Goal: Task Accomplishment & Management: Manage account settings

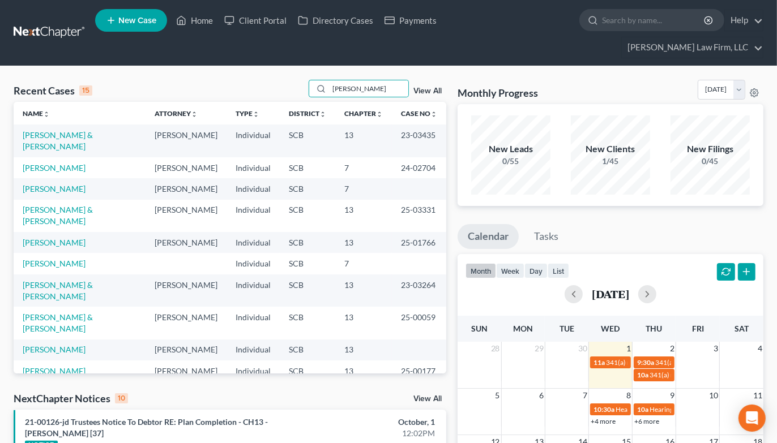
click at [380, 80] on input "[PERSON_NAME]" at bounding box center [368, 88] width 79 height 16
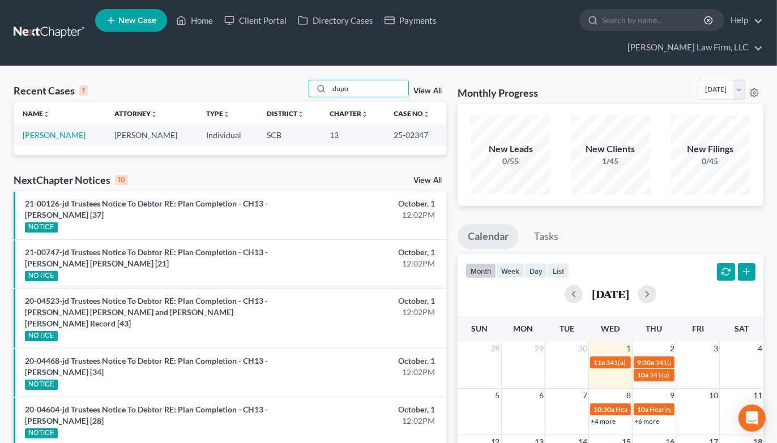
type input "dupo"
click at [41, 130] on link "[PERSON_NAME]" at bounding box center [54, 135] width 63 height 10
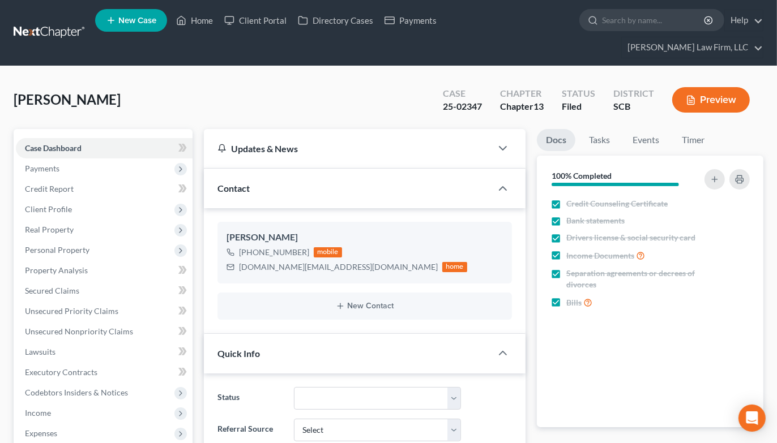
select select "1"
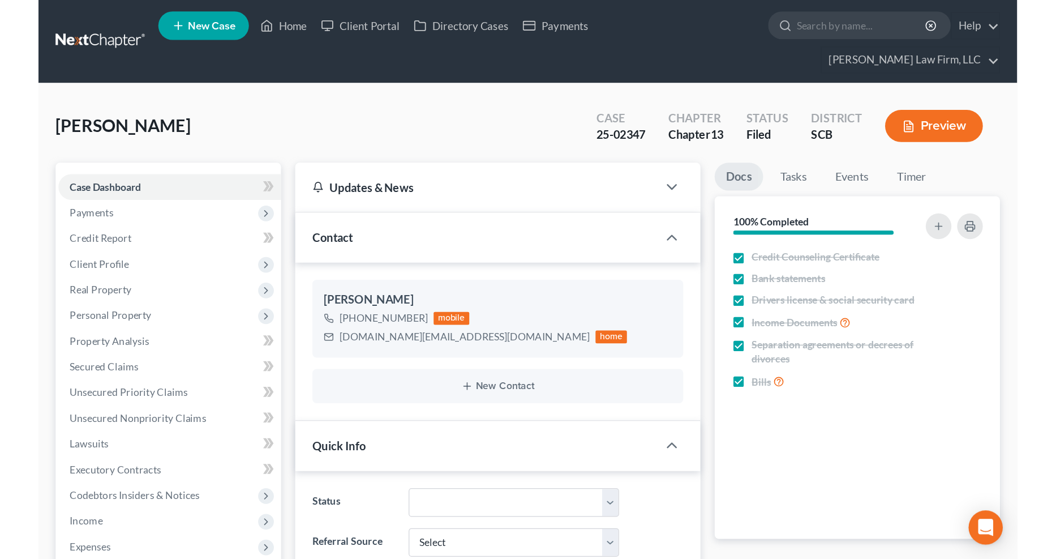
scroll to position [812, 0]
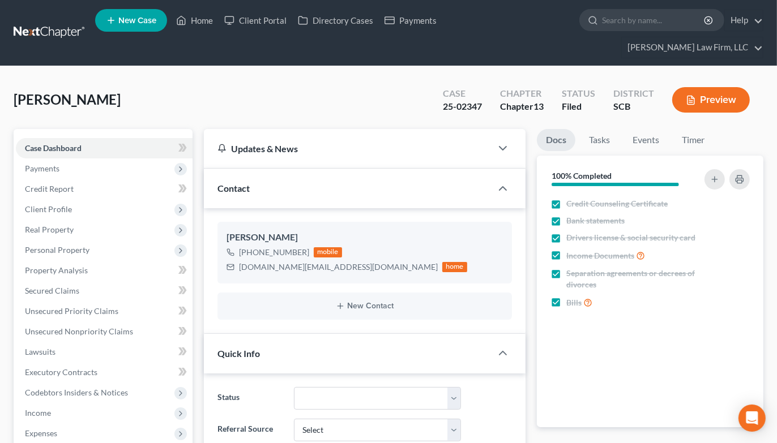
click at [85, 245] on span "Personal Property" at bounding box center [57, 250] width 65 height 10
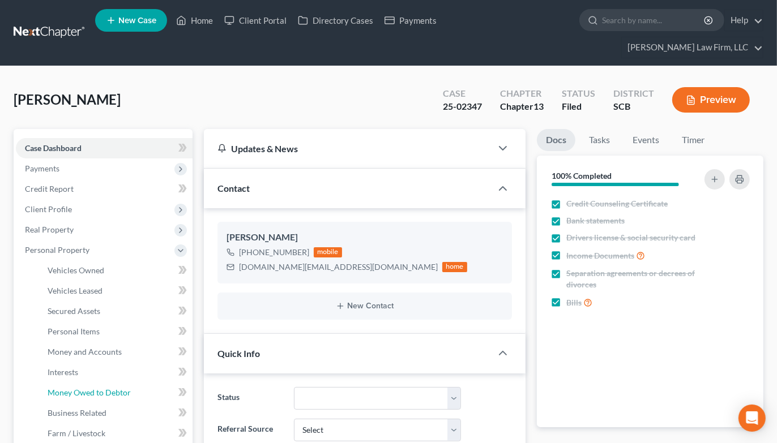
click at [95, 383] on link "Money Owed to Debtor" at bounding box center [115, 393] width 154 height 20
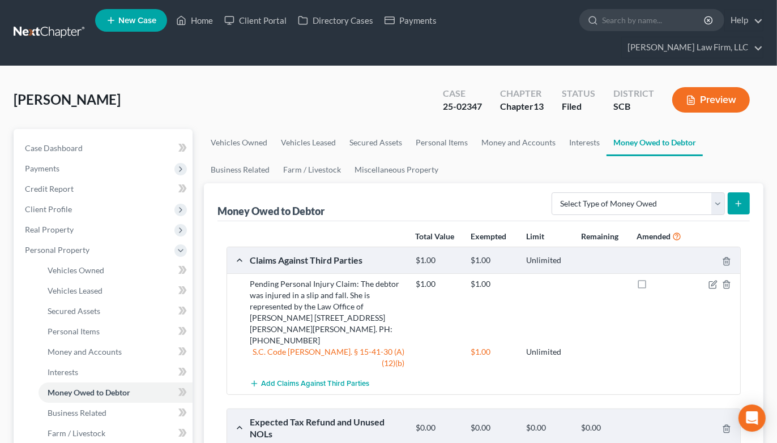
click at [19, 80] on div "[PERSON_NAME] Upgraded Case 25-02347 Chapter Chapter 13 Status Filed District S…" at bounding box center [388, 104] width 749 height 49
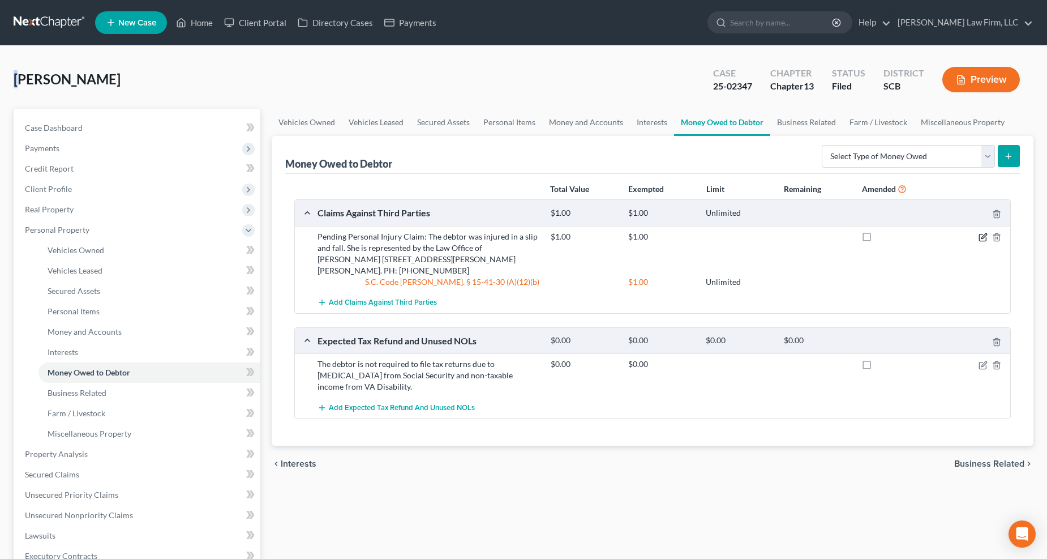
click at [776, 237] on icon "button" at bounding box center [984, 235] width 5 height 5
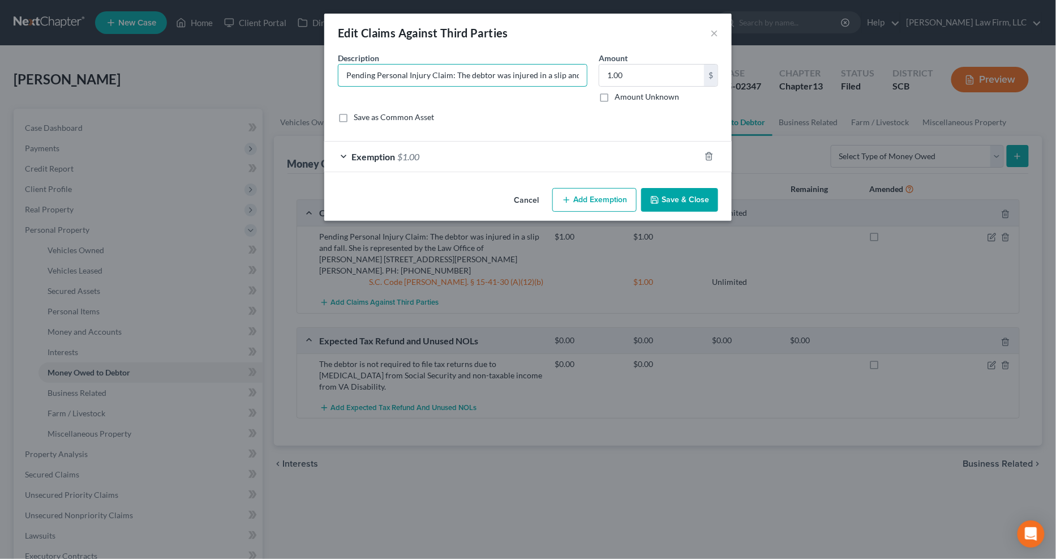
drag, startPoint x: 431, startPoint y: 72, endPoint x: 449, endPoint y: 72, distance: 18.1
click at [449, 72] on input "Pending Personal Injury Claim: The debtor was injured in a slip and fall. She i…" at bounding box center [463, 76] width 249 height 22
click at [496, 58] on div "Description * Pending Personal Injury Settlement (The debtor was injured in a s…" at bounding box center [462, 77] width 261 height 50
click at [513, 85] on input "Pending Personal Injury Settlement (The debtor was injured in a slip and fall a…" at bounding box center [463, 76] width 249 height 22
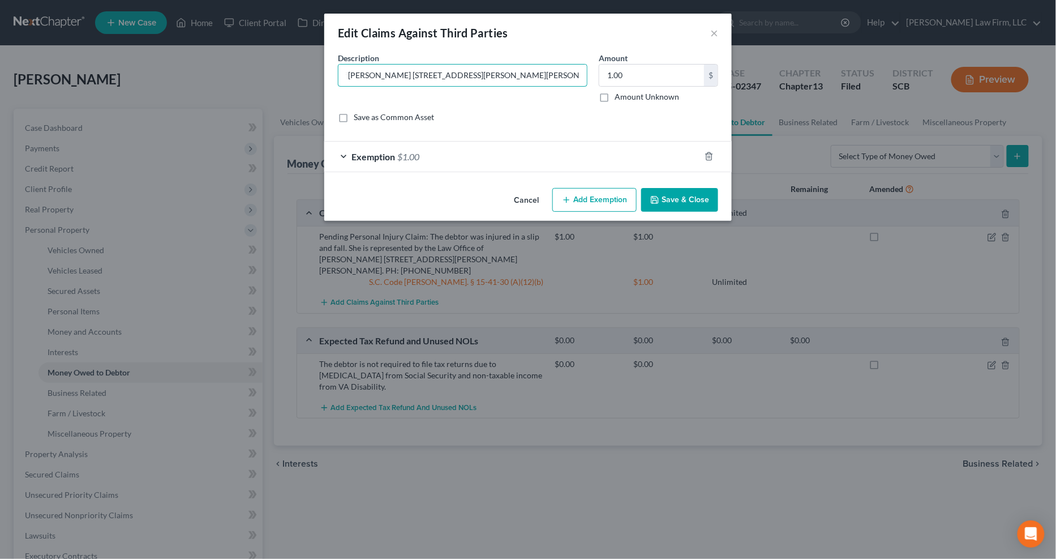
type input "Pending Personal Injury Settlement (The debtor was injured in a slip and fall a…"
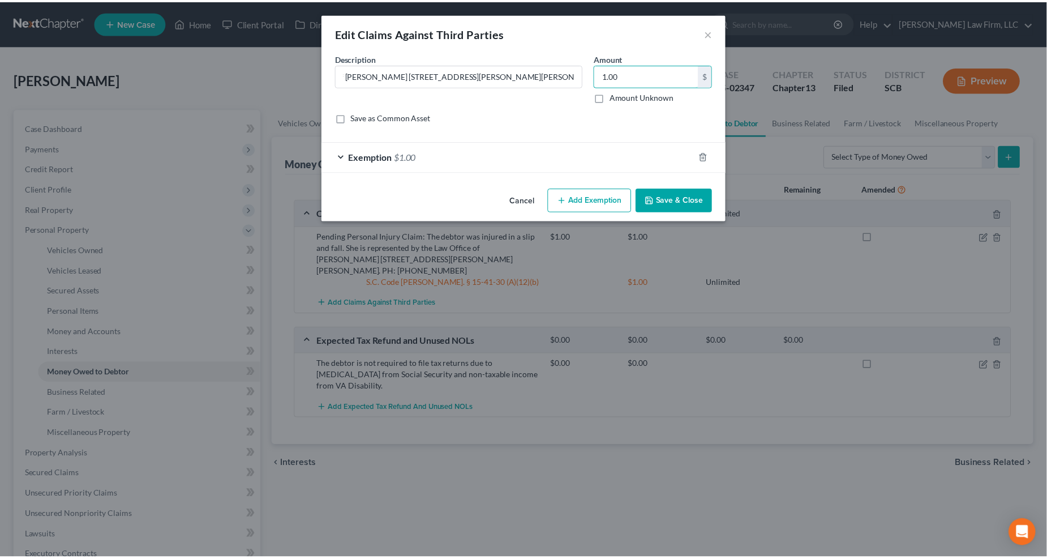
scroll to position [0, 0]
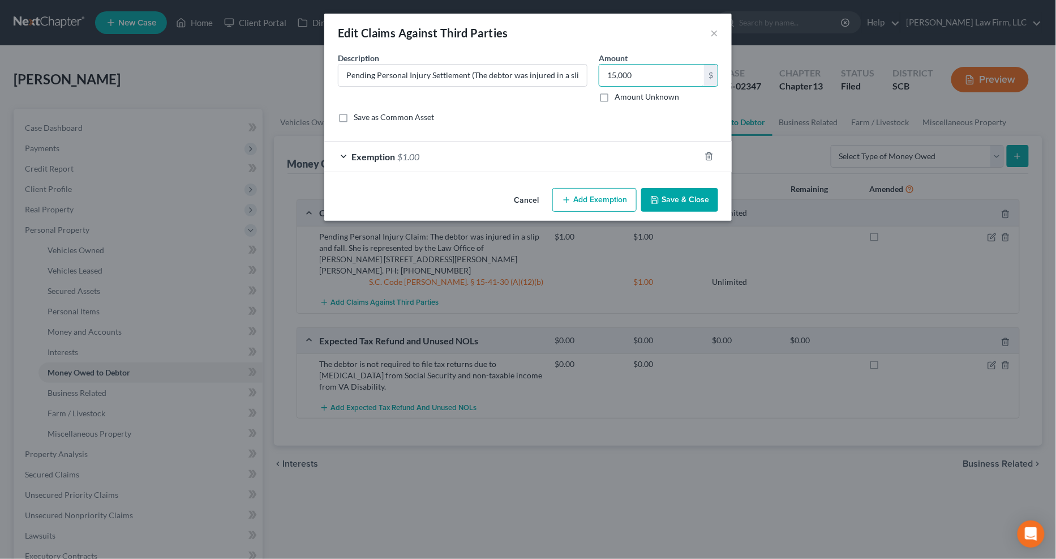
type input "15,000"
click at [515, 154] on div "Exemption $1.00" at bounding box center [512, 157] width 376 height 30
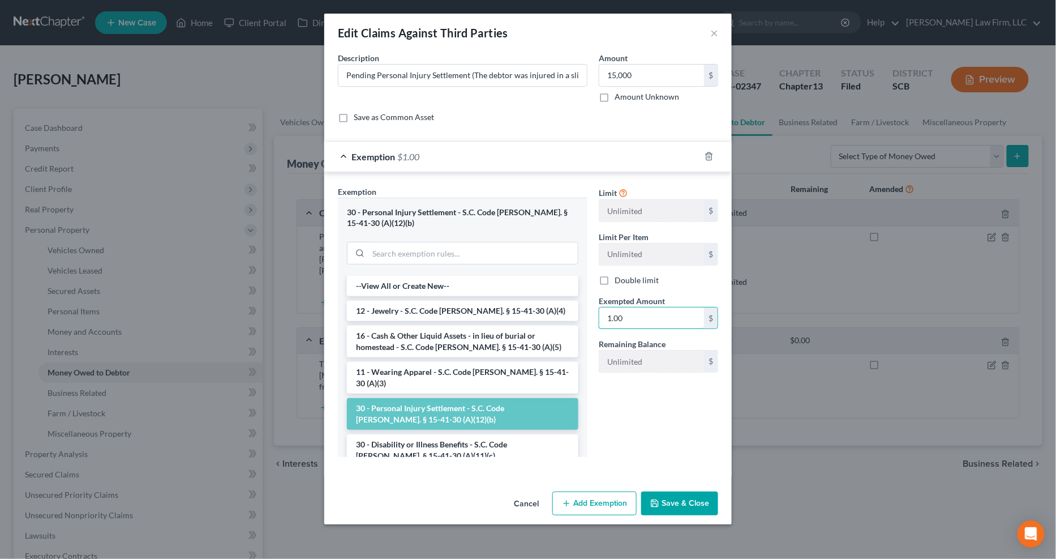
click at [654, 315] on input "1.00" at bounding box center [651, 318] width 105 height 22
type input "15,000"
click at [670, 443] on button "Save & Close" at bounding box center [679, 503] width 77 height 24
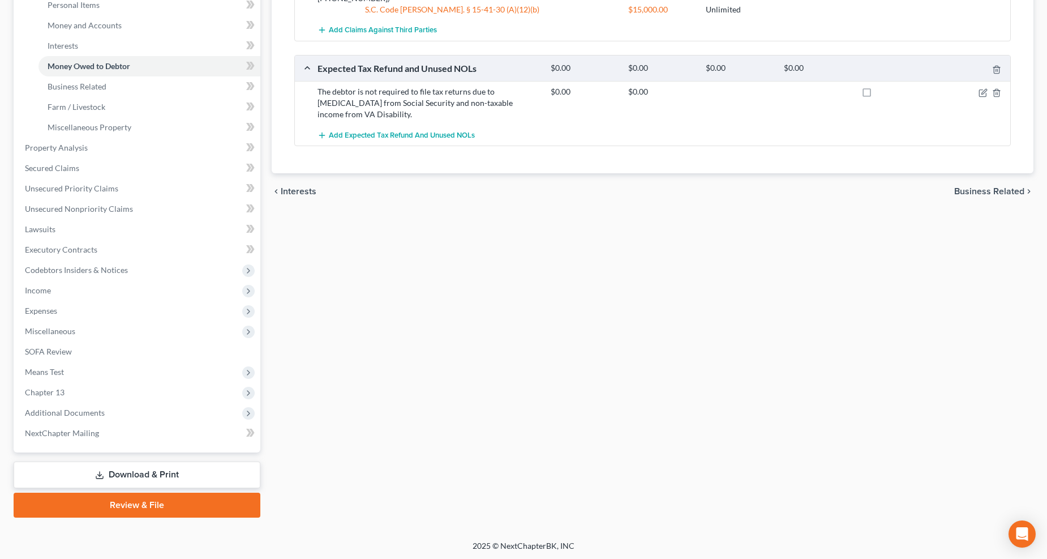
click at [166, 443] on link "Download & Print" at bounding box center [137, 474] width 247 height 27
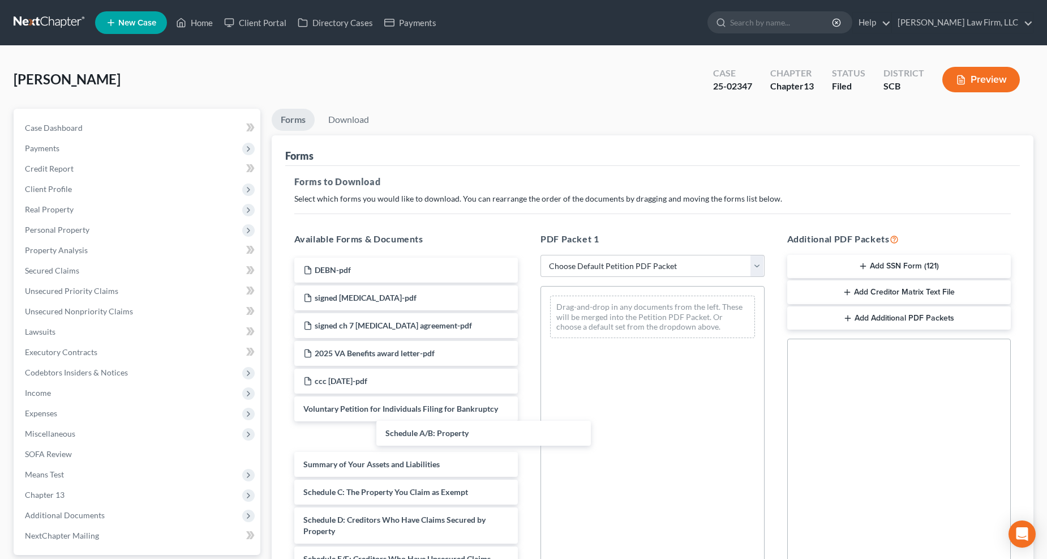
drag, startPoint x: 380, startPoint y: 462, endPoint x: 626, endPoint y: 357, distance: 266.8
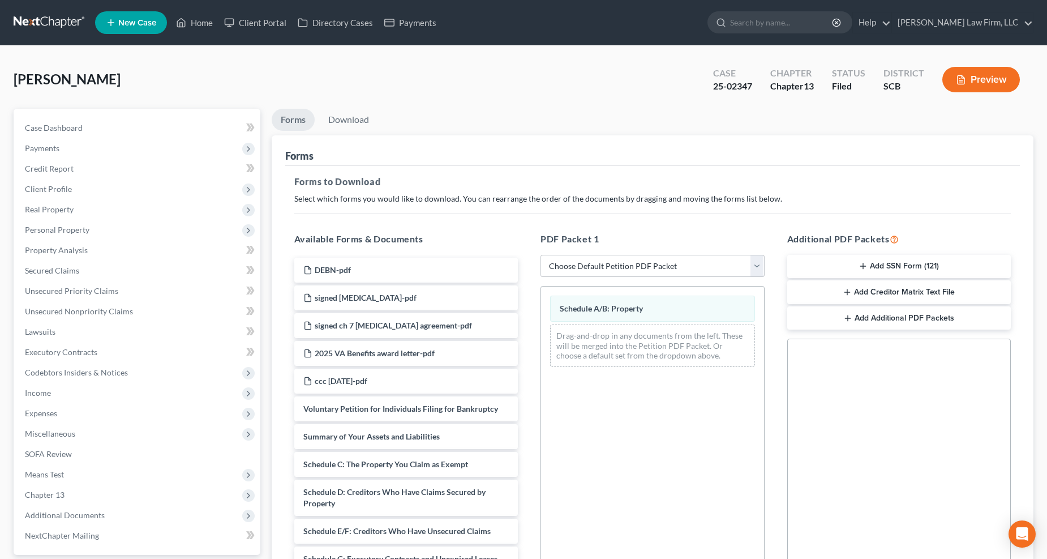
click at [528, 347] on div "DEBN-pdf signed retainer-pdf signed ch 7 retainer agreement-pdf 2025 VA Benefit…" at bounding box center [406, 565] width 242 height 614
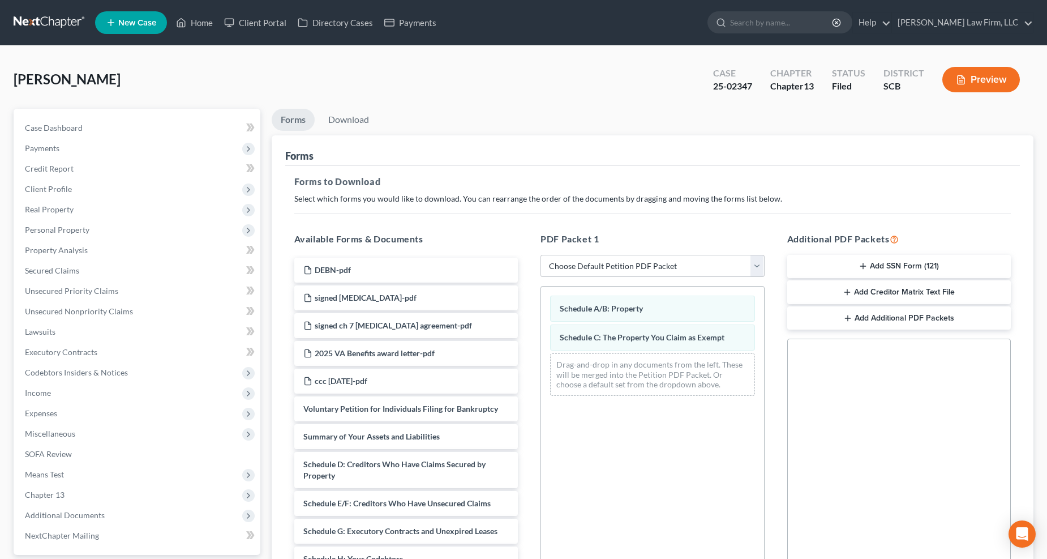
scroll to position [280, 0]
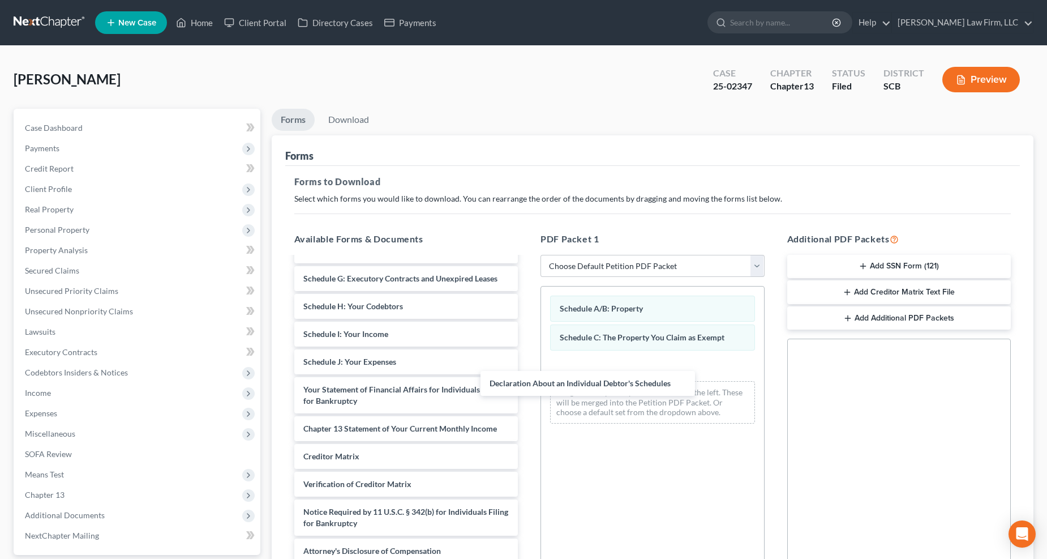
drag, startPoint x: 393, startPoint y: 359, endPoint x: 613, endPoint y: 385, distance: 221.1
click at [528, 385] on div "Declaration About an Individual Debtor's Schedules DEBN-pdf signed retainer-pdf…" at bounding box center [406, 284] width 242 height 558
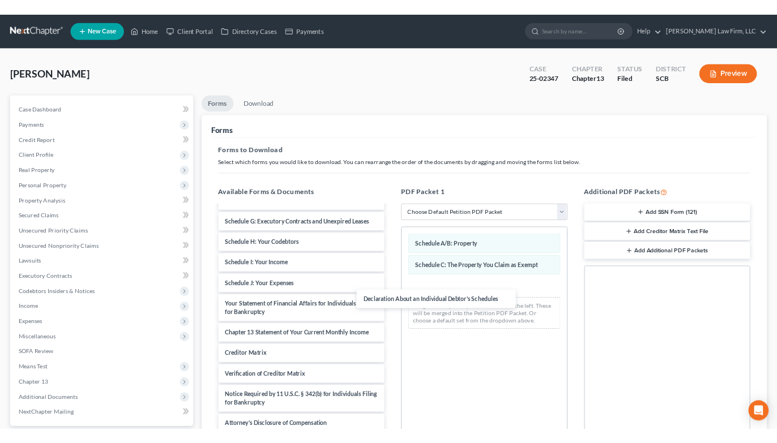
scroll to position [252, 0]
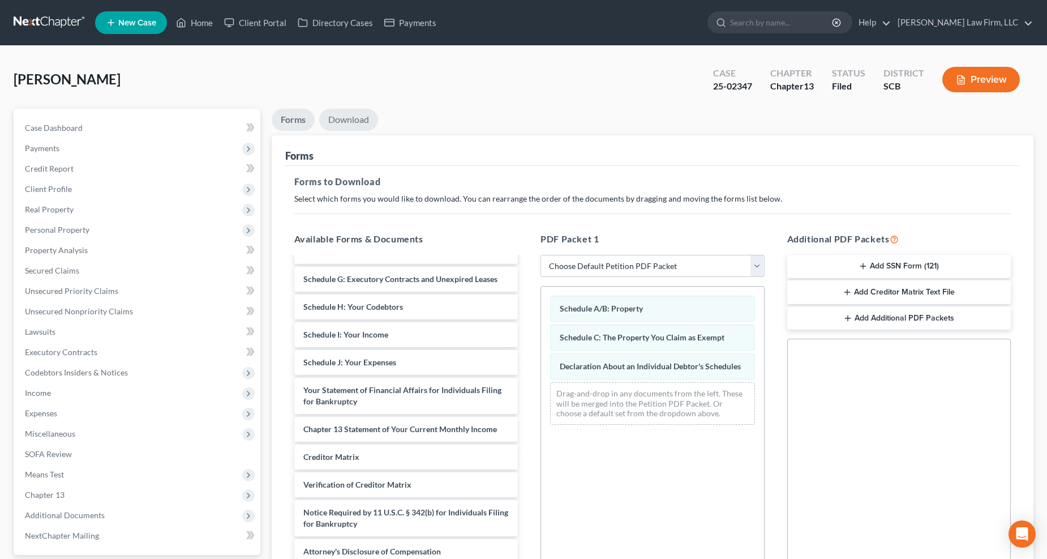
click at [337, 115] on link "Download" at bounding box center [348, 120] width 59 height 22
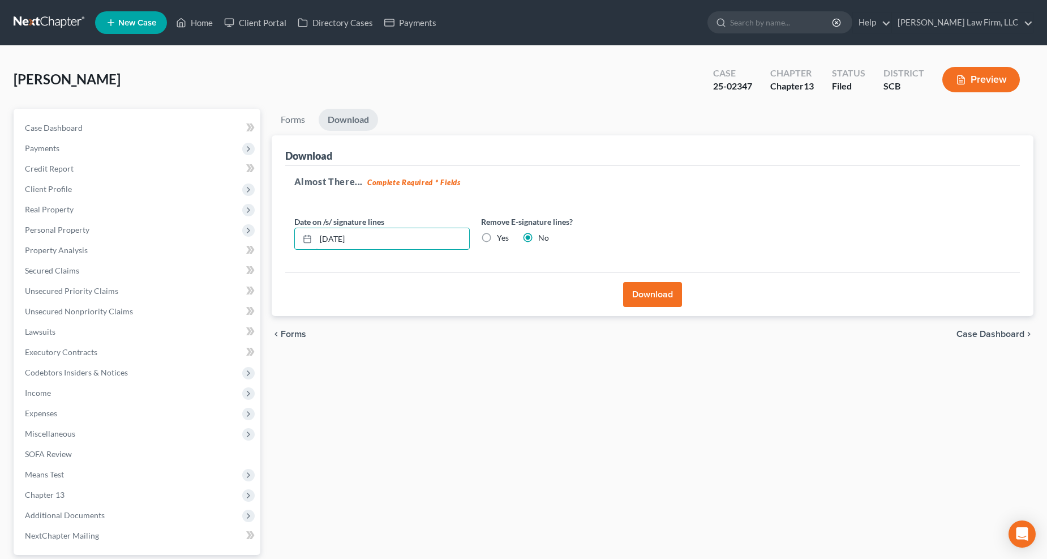
drag, startPoint x: 376, startPoint y: 239, endPoint x: 267, endPoint y: 243, distance: 109.9
click at [267, 243] on div "Forms Download Forms Forms to Download Select which forms you would like to dow…" at bounding box center [653, 364] width 774 height 511
click at [497, 232] on label "Yes" at bounding box center [503, 237] width 12 height 11
click at [502, 232] on input "Yes" at bounding box center [505, 235] width 7 height 7
radio input "true"
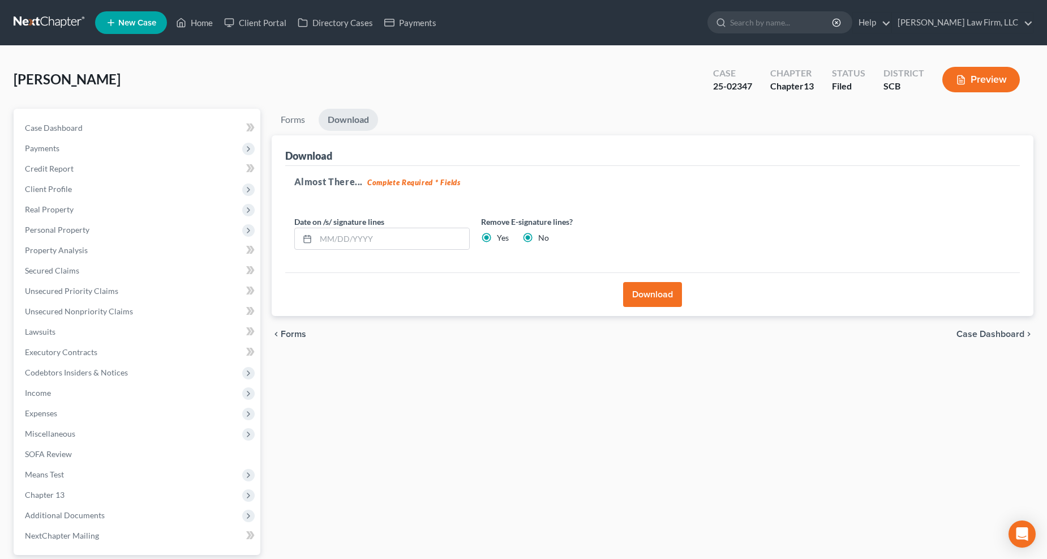
radio input "false"
click at [647, 300] on button "Download" at bounding box center [652, 294] width 59 height 25
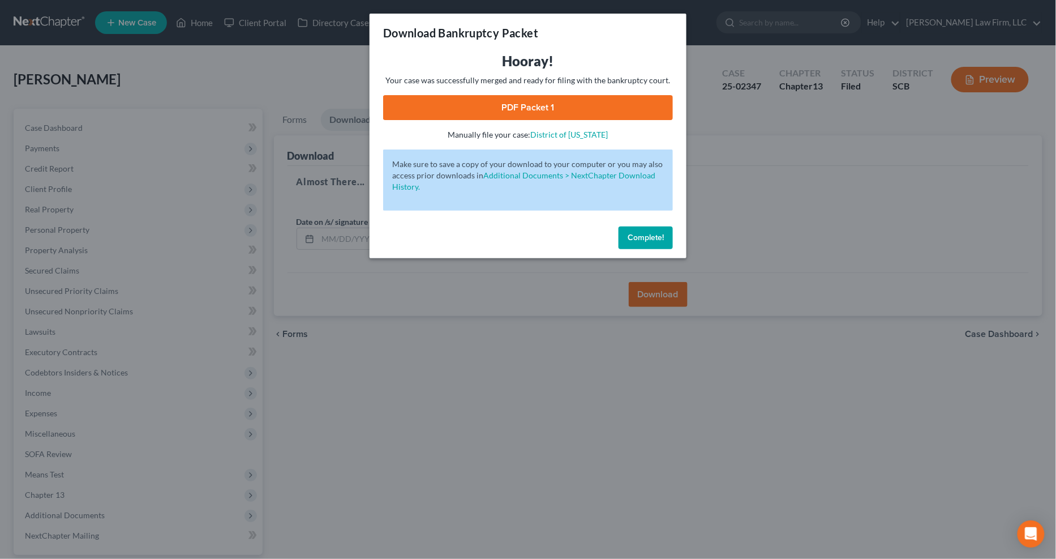
click at [567, 105] on link "PDF Packet 1" at bounding box center [528, 107] width 290 height 25
click at [239, 72] on div "Download Bankruptcy Packet Hooray! Your case was successfully merged and ready …" at bounding box center [528, 279] width 1056 height 559
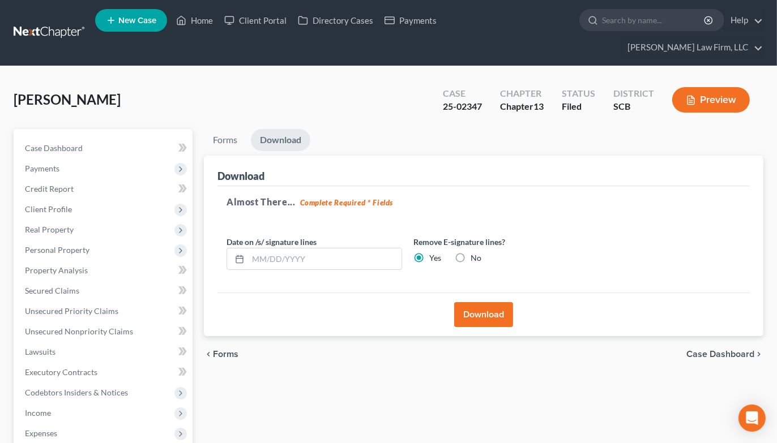
click at [60, 23] on link at bounding box center [50, 33] width 72 height 20
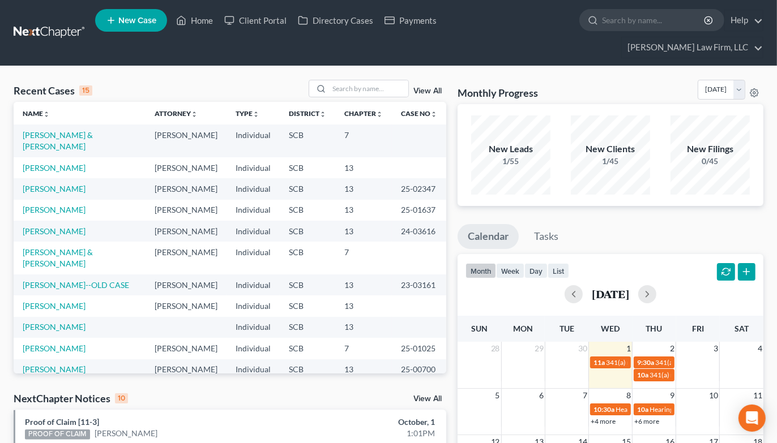
click at [638, 80] on div "Monthly Progress Bankruptcy Bankruptcy October 2025 September 2025 August 2025 …" at bounding box center [610, 92] width 306 height 24
click at [340, 80] on input "search" at bounding box center [368, 88] width 79 height 16
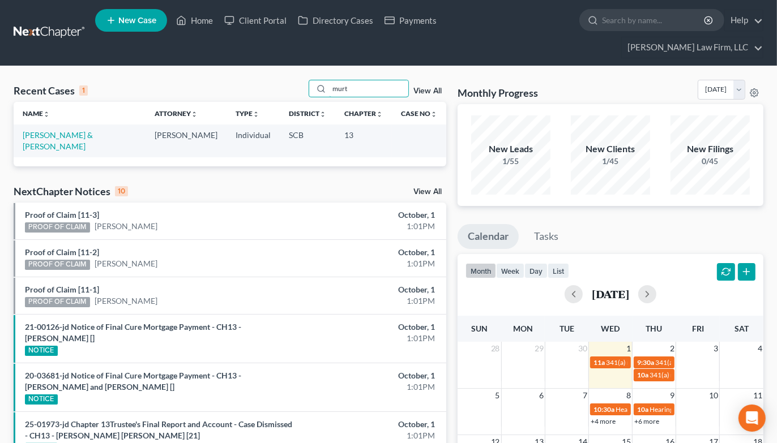
type input "murt"
click at [98, 125] on td "Murtaugh, Thomas & Gina" at bounding box center [80, 141] width 132 height 32
click at [93, 130] on link "Murtaugh, Thomas & Gina" at bounding box center [58, 140] width 70 height 21
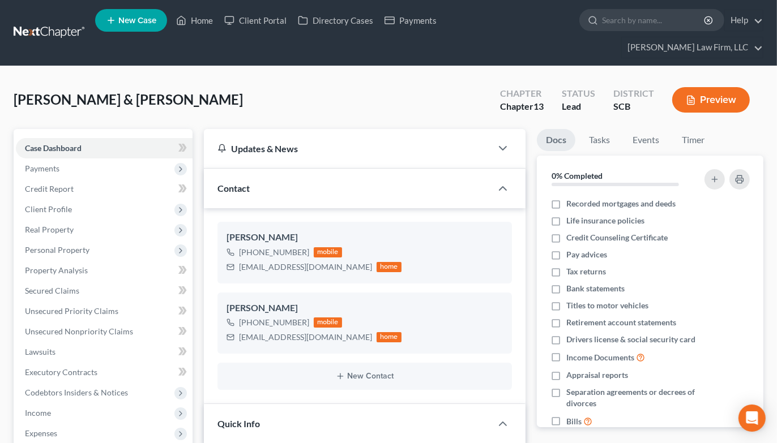
select select "2"
click at [716, 87] on button "Preview" at bounding box center [711, 99] width 78 height 25
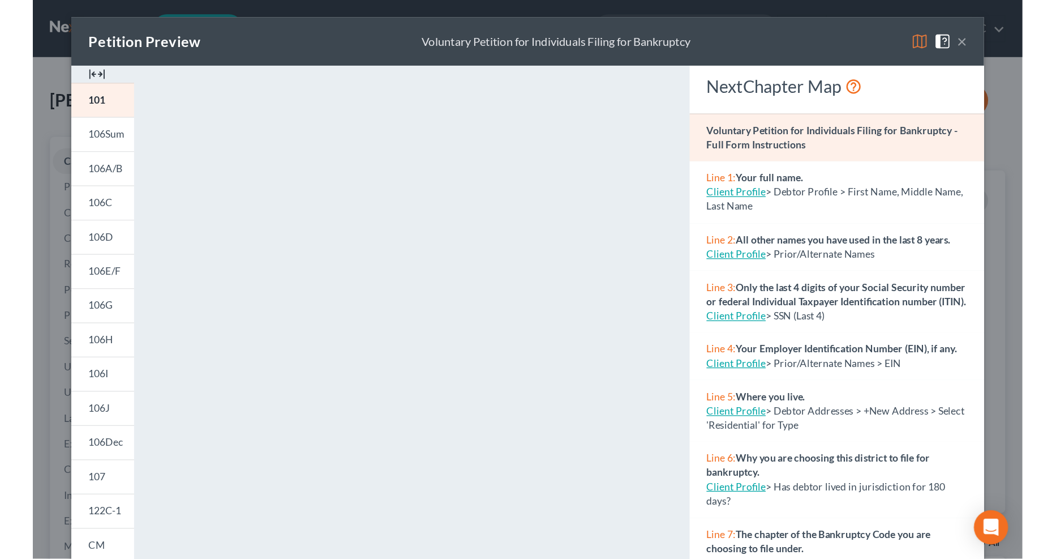
scroll to position [63, 0]
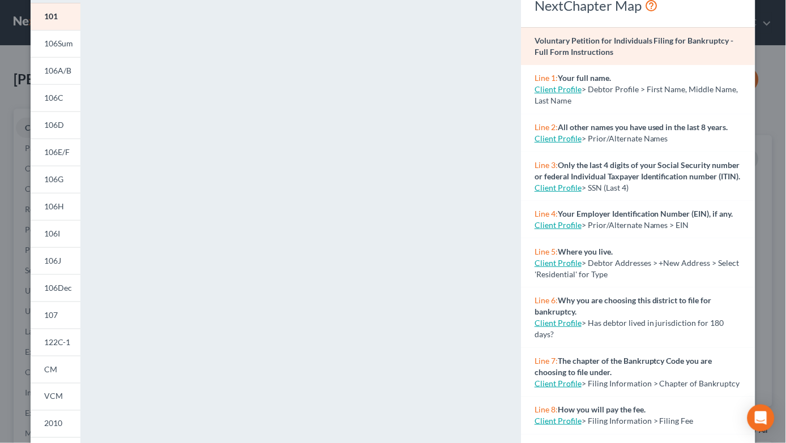
click at [60, 71] on span "106A/B" at bounding box center [57, 71] width 27 height 10
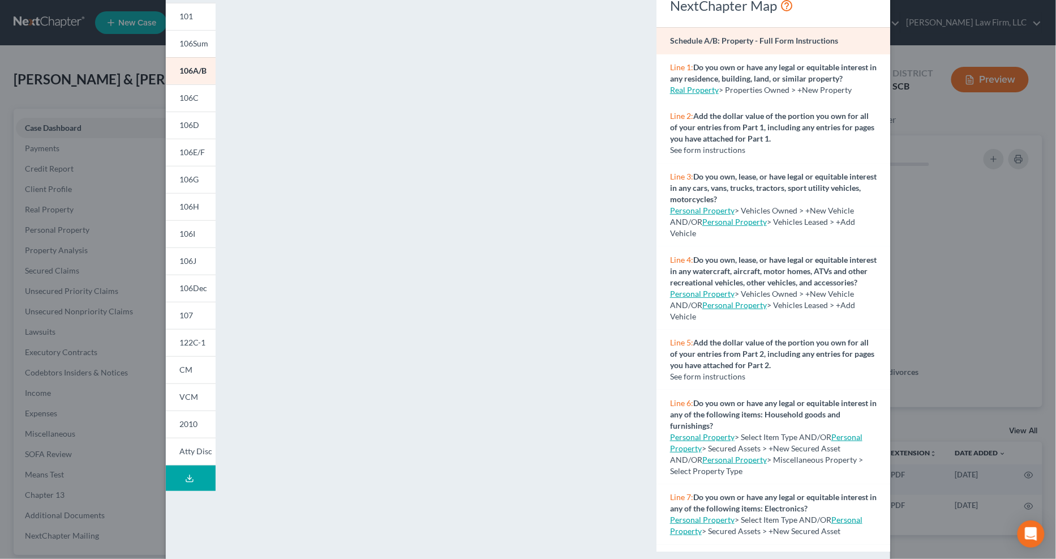
click at [172, 98] on link "106C" at bounding box center [191, 97] width 50 height 27
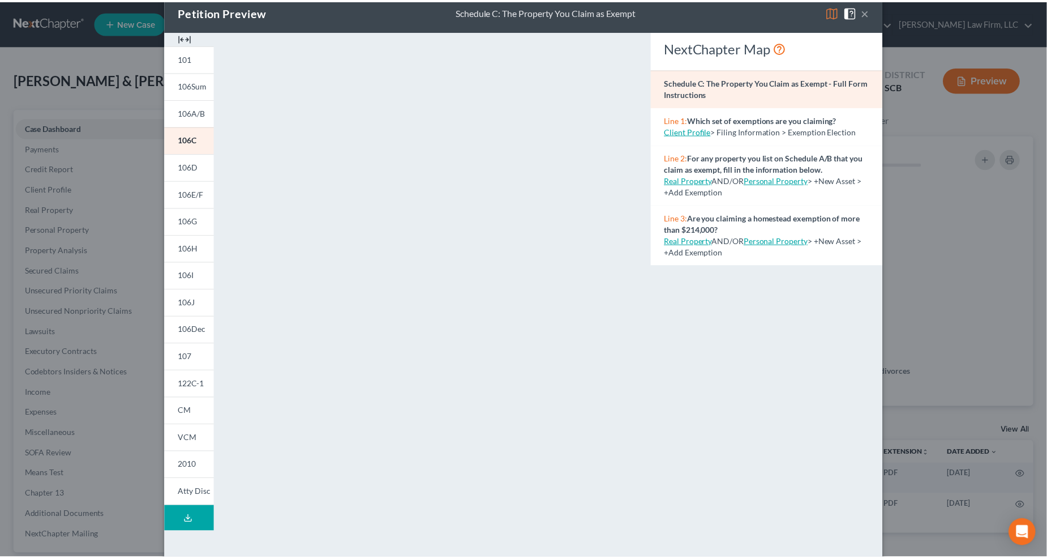
scroll to position [0, 0]
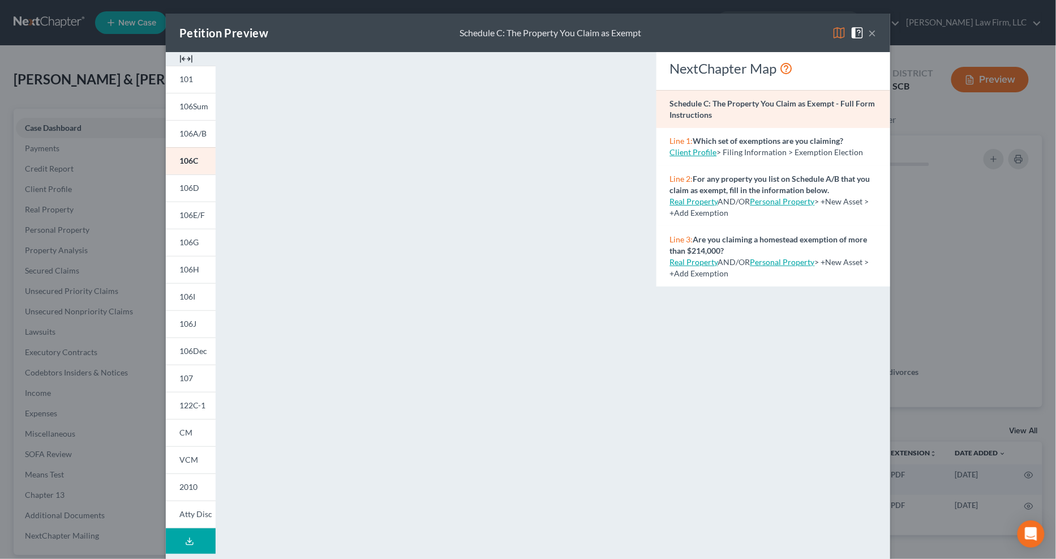
click at [785, 32] on button "×" at bounding box center [873, 33] width 8 height 14
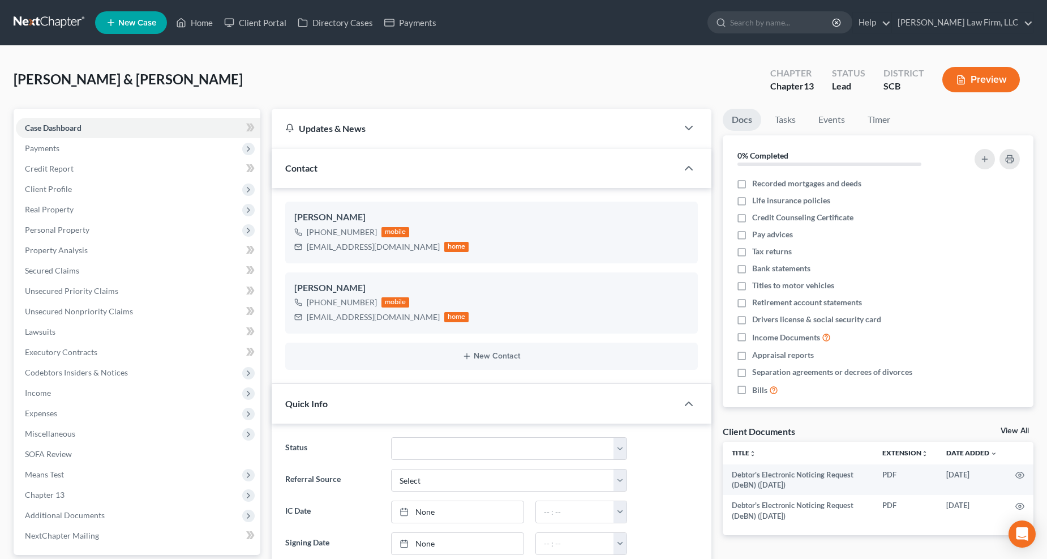
click at [58, 7] on nav "Home New Case Client Portal Directory Cases Payments Meredith Law Firm, LLC ehe…" at bounding box center [523, 22] width 1047 height 45
click at [53, 21] on link at bounding box center [50, 22] width 72 height 20
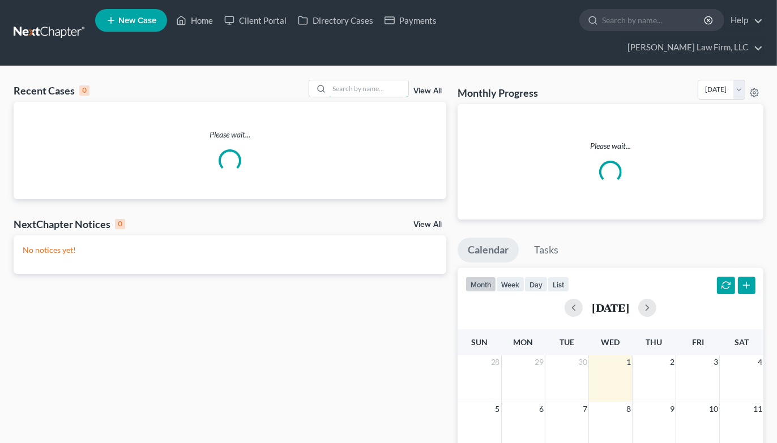
click at [357, 80] on input "search" at bounding box center [368, 88] width 79 height 16
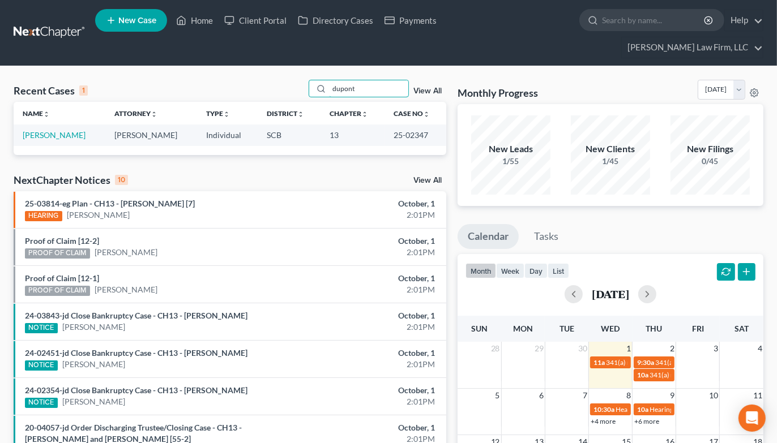
type input "dupont"
click at [68, 130] on link "[PERSON_NAME]" at bounding box center [54, 135] width 63 height 10
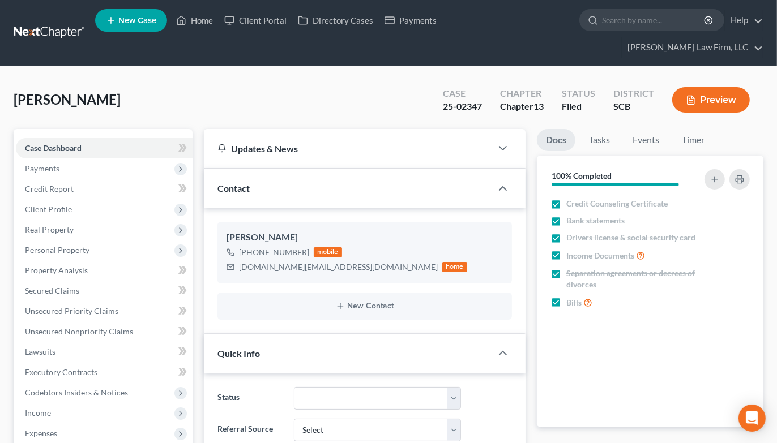
select select "1"
click at [47, 199] on span "Client Profile" at bounding box center [104, 209] width 177 height 20
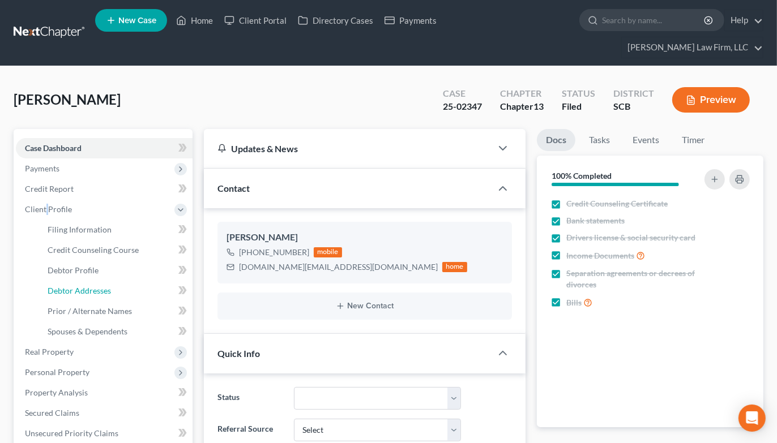
click at [86, 286] on span "Debtor Addresses" at bounding box center [79, 291] width 63 height 10
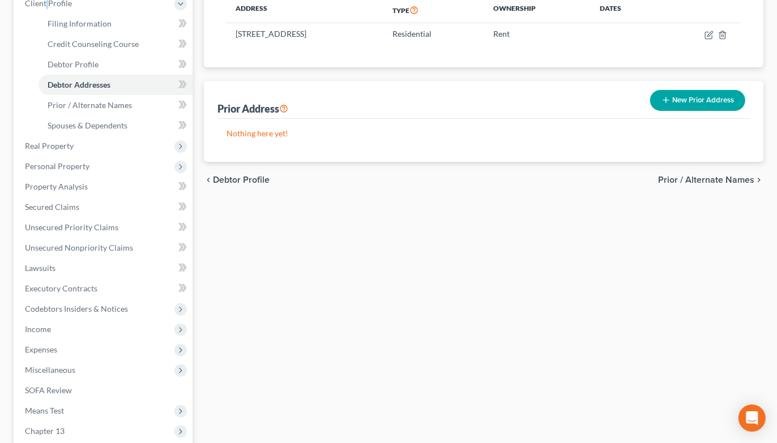
scroll to position [340, 0]
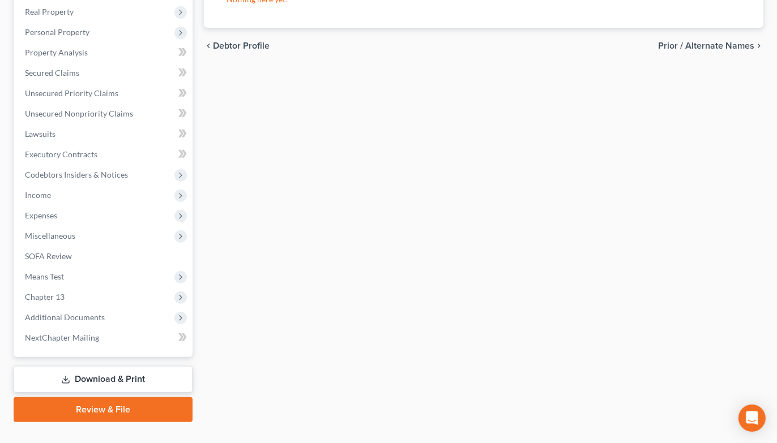
click at [85, 366] on link "Download & Print" at bounding box center [103, 379] width 179 height 27
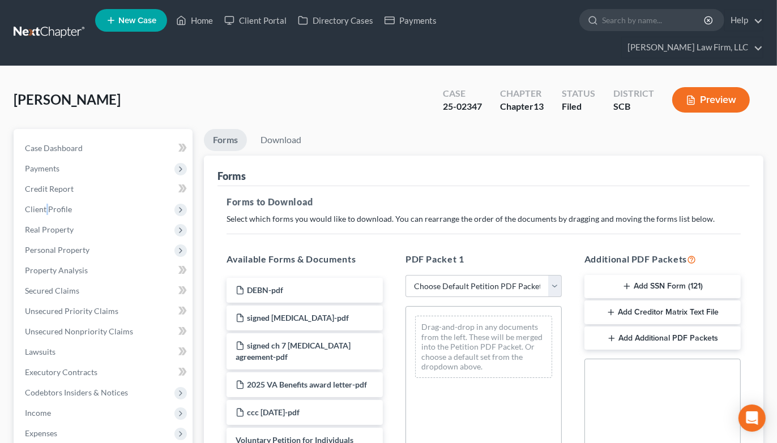
scroll to position [377, 0]
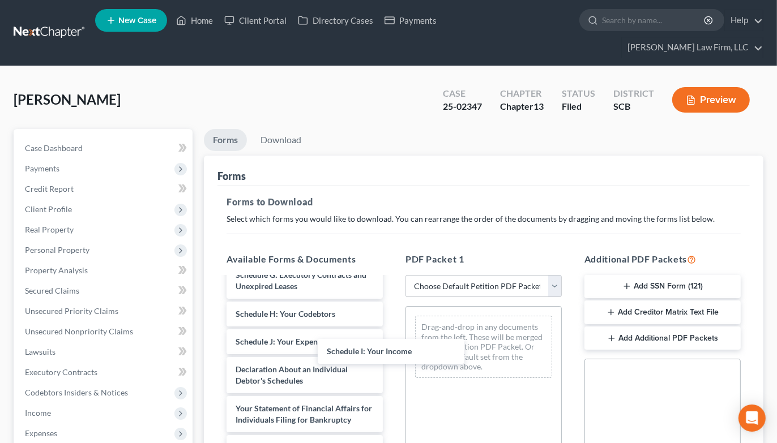
drag, startPoint x: 326, startPoint y: 337, endPoint x: 433, endPoint y: 342, distance: 107.1
click at [392, 343] on div "Schedule I: Your Income DEBN-pdf signed retainer-pdf signed ch 7 retainer agree…" at bounding box center [304, 247] width 174 height 693
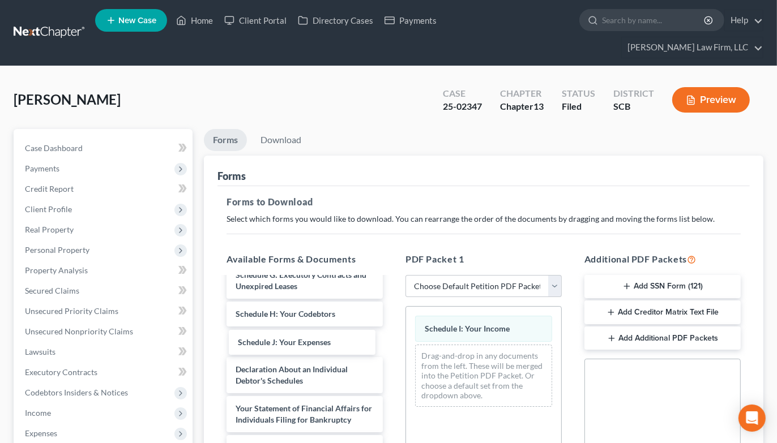
drag, startPoint x: 352, startPoint y: 346, endPoint x: 452, endPoint y: 358, distance: 100.8
click at [392, 357] on div "Schedule J: Your Expenses DEBN-pdf signed retainer-pdf signed ch 7 retainer agr…" at bounding box center [304, 247] width 174 height 693
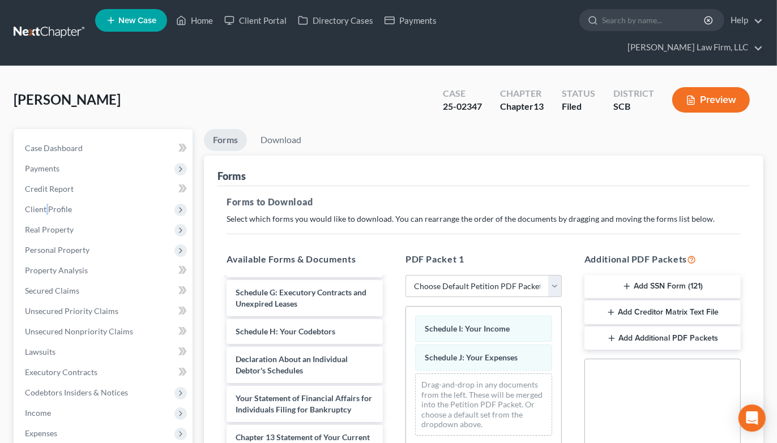
click at [392, 398] on div "DEBN-pdf signed retainer-pdf signed ch 7 retainer agreement-pdf 2025 VA Benefit…" at bounding box center [304, 250] width 174 height 665
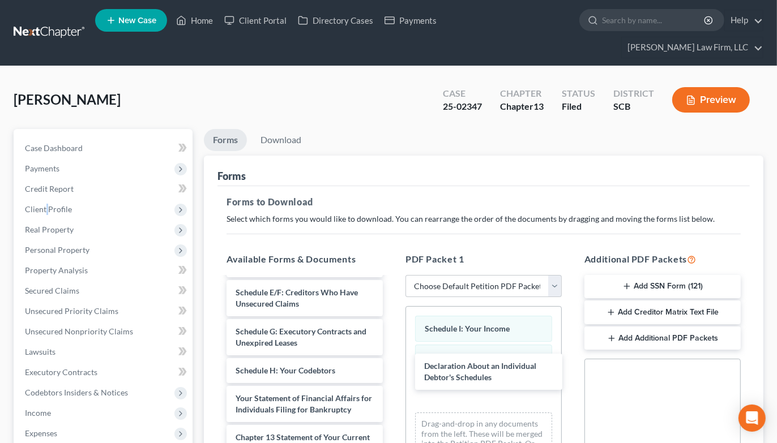
scroll to position [365, 0]
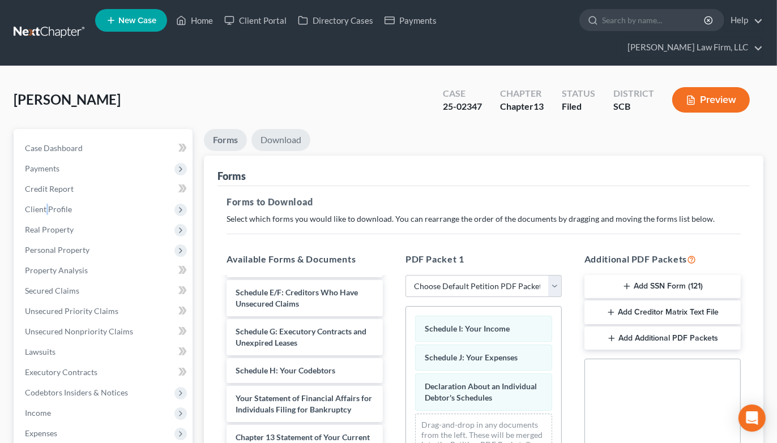
drag, startPoint x: 279, startPoint y: 117, endPoint x: 283, endPoint y: 131, distance: 14.2
click at [279, 129] on link "Download" at bounding box center [280, 140] width 59 height 22
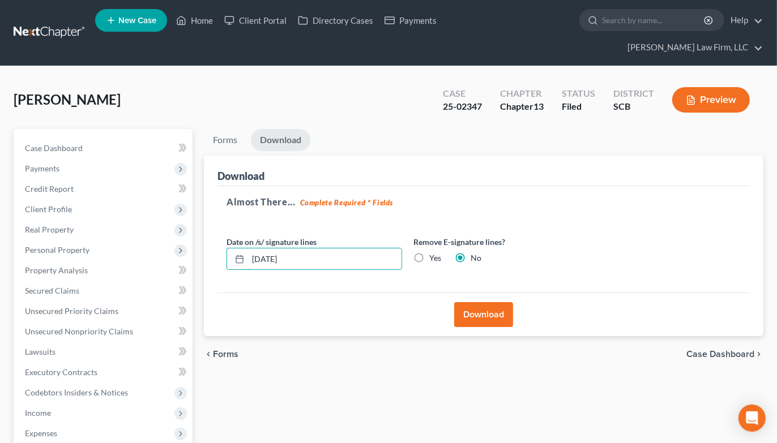
drag, startPoint x: 300, startPoint y: 241, endPoint x: 154, endPoint y: 250, distance: 146.3
click at [154, 250] on div "Petition Navigation Case Dashboard Payments Invoices Payments Payments Credit R…" at bounding box center [388, 384] width 761 height 511
click at [429, 252] on label "Yes" at bounding box center [435, 257] width 12 height 11
click at [434, 252] on input "Yes" at bounding box center [437, 255] width 7 height 7
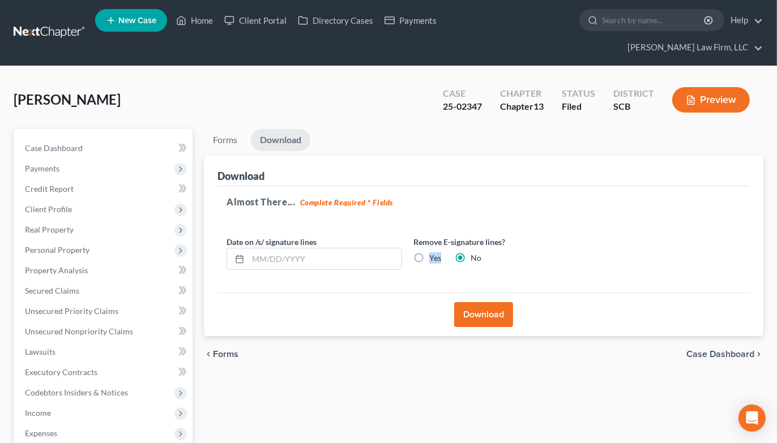
radio input "true"
radio input "false"
click at [484, 302] on button "Download" at bounding box center [483, 314] width 59 height 25
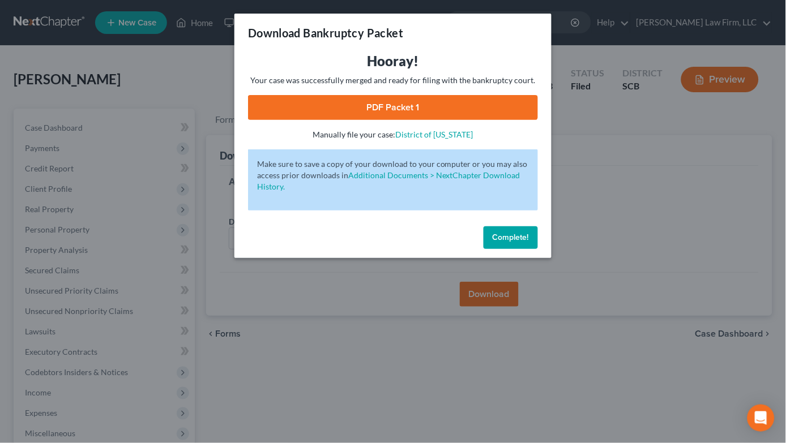
click at [344, 106] on link "PDF Packet 1" at bounding box center [393, 107] width 290 height 25
click at [208, 88] on div "Download Bankruptcy Packet Hooray! Your case was successfully merged and ready …" at bounding box center [393, 221] width 786 height 443
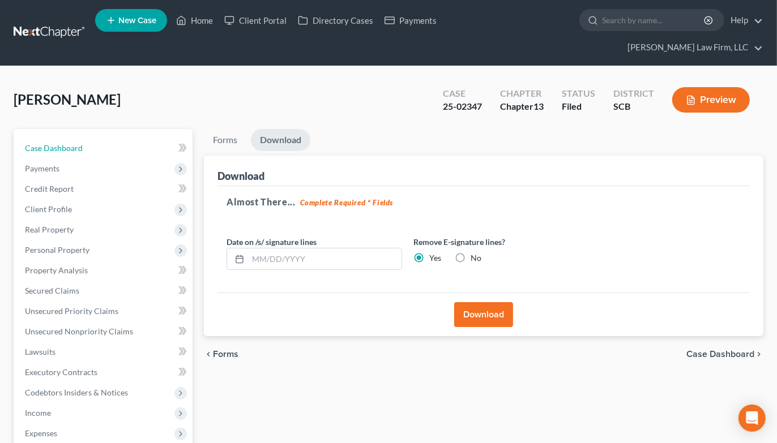
click at [98, 138] on link "Case Dashboard" at bounding box center [104, 148] width 177 height 20
select select "1"
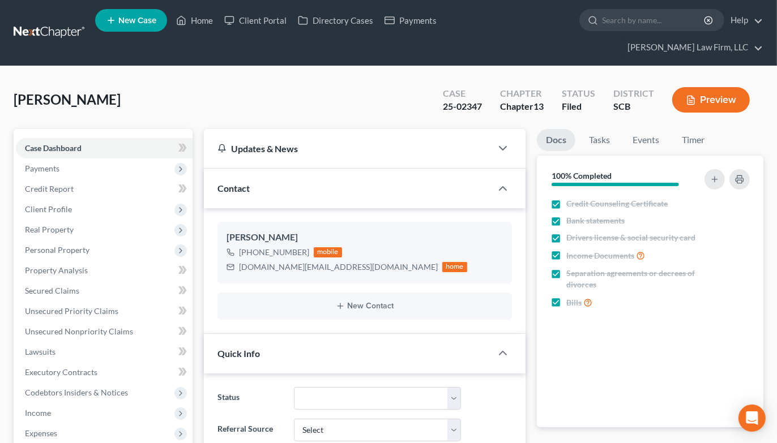
scroll to position [812, 0]
drag, startPoint x: 240, startPoint y: 248, endPoint x: 340, endPoint y: 245, distance: 99.7
click at [340, 262] on div "[DOMAIN_NAME][EMAIL_ADDRESS][DOMAIN_NAME]" at bounding box center [338, 267] width 199 height 11
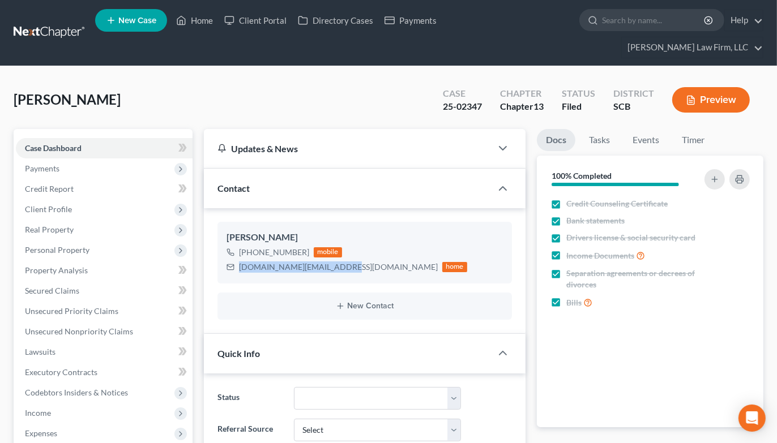
copy div "[DOMAIN_NAME][EMAIL_ADDRESS][DOMAIN_NAME]"
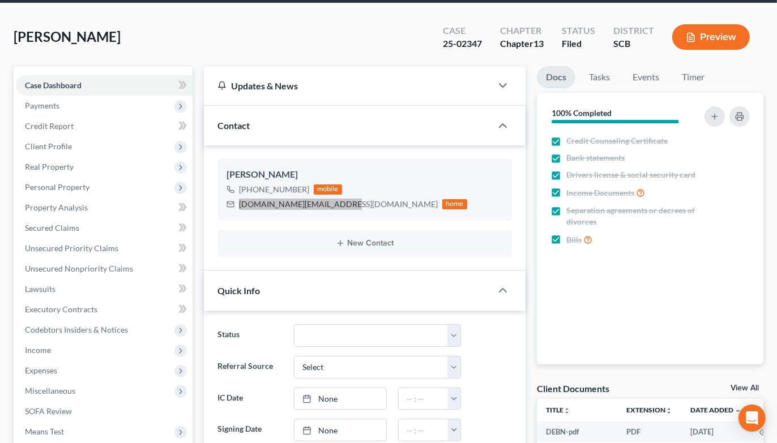
scroll to position [440, 0]
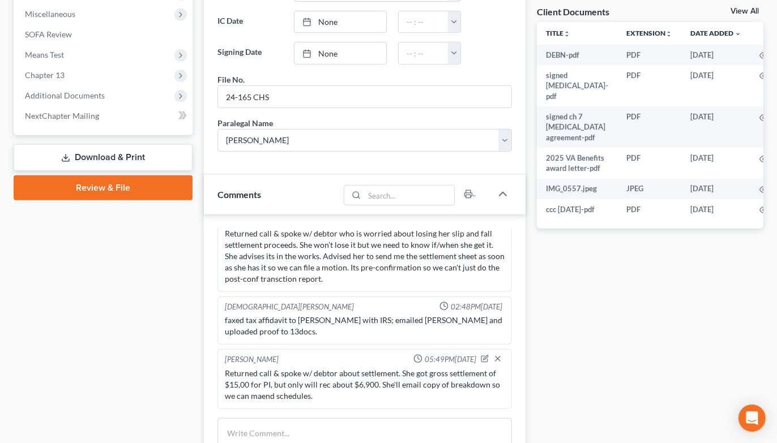
click at [85, 144] on link "Download & Print" at bounding box center [103, 157] width 179 height 27
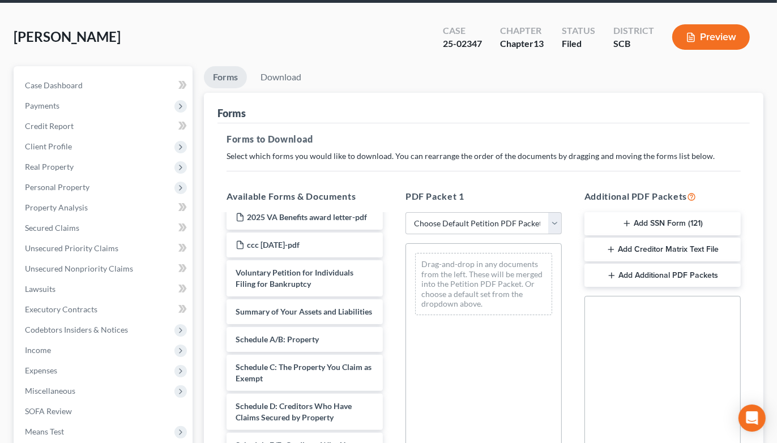
scroll to position [189, 0]
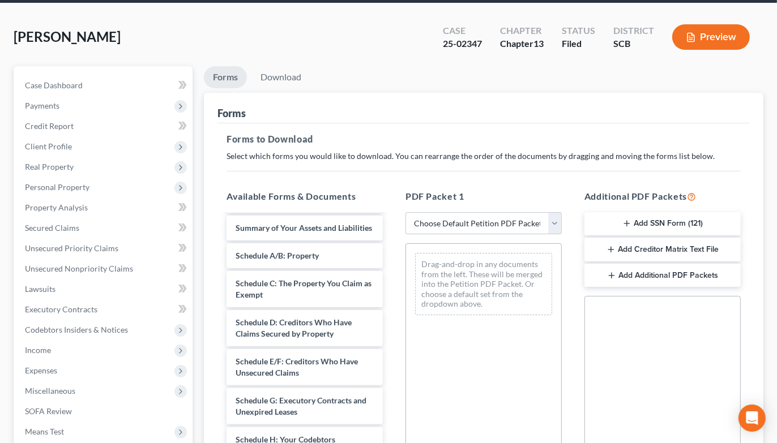
click at [392, 276] on div "DEBN-pdf signed retainer-pdf signed ch 7 retainer agreement-pdf 2025 VA Benefit…" at bounding box center [304, 387] width 174 height 721
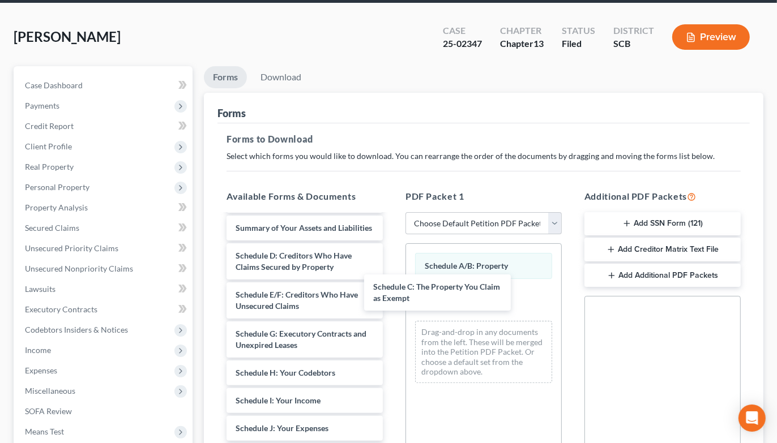
drag, startPoint x: 313, startPoint y: 272, endPoint x: 440, endPoint y: 301, distance: 130.2
click at [392, 301] on div "Schedule C: The Property You Claim as Exempt DEBN-pdf signed retainer-pdf signe…" at bounding box center [304, 354] width 174 height 654
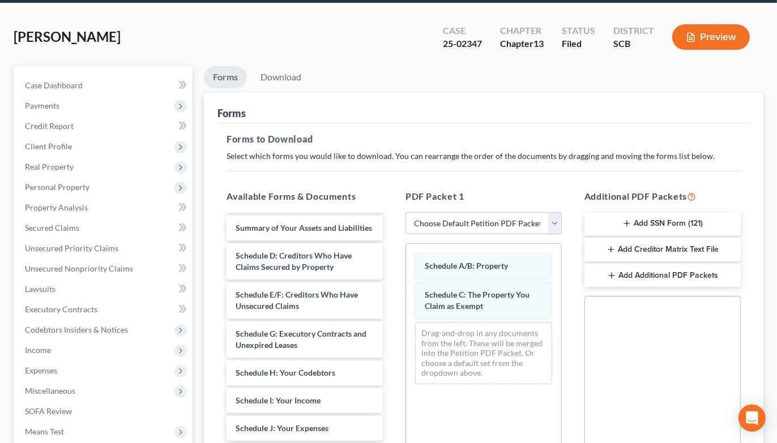
scroll to position [393, 0]
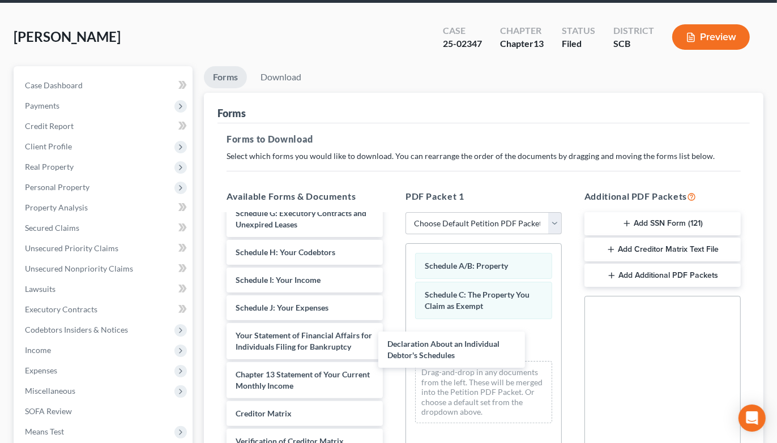
drag, startPoint x: 309, startPoint y: 250, endPoint x: 480, endPoint y: 338, distance: 192.9
click at [392, 342] on div "Declaration About an Individual Debtor's Schedules DEBN-pdf signed retainer-pdf…" at bounding box center [304, 213] width 174 height 615
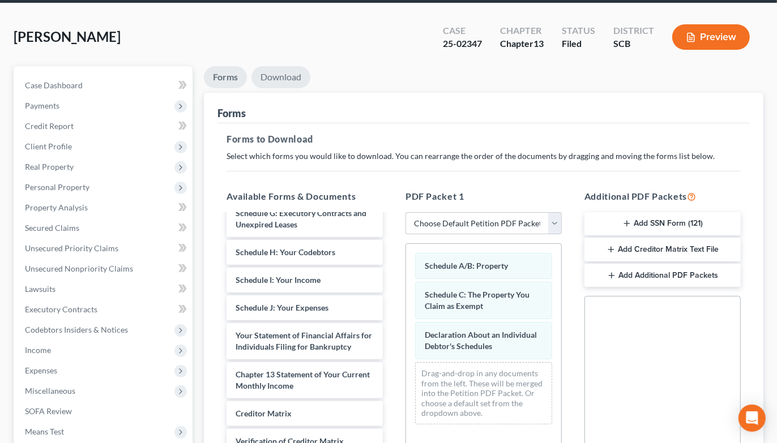
click at [291, 66] on link "Download" at bounding box center [280, 77] width 59 height 22
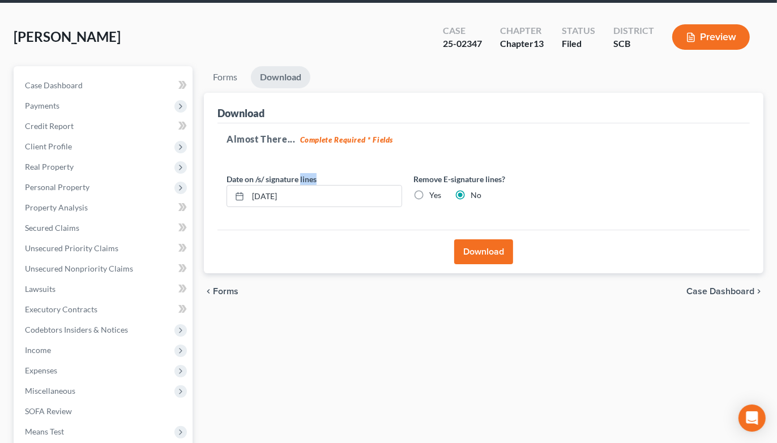
drag, startPoint x: 302, startPoint y: 163, endPoint x: 270, endPoint y: 172, distance: 33.5
click at [272, 173] on div "Date on /s/ signature lines 10/01/2025" at bounding box center [314, 190] width 187 height 35
click at [303, 186] on input "10/01/2025" at bounding box center [324, 197] width 153 height 22
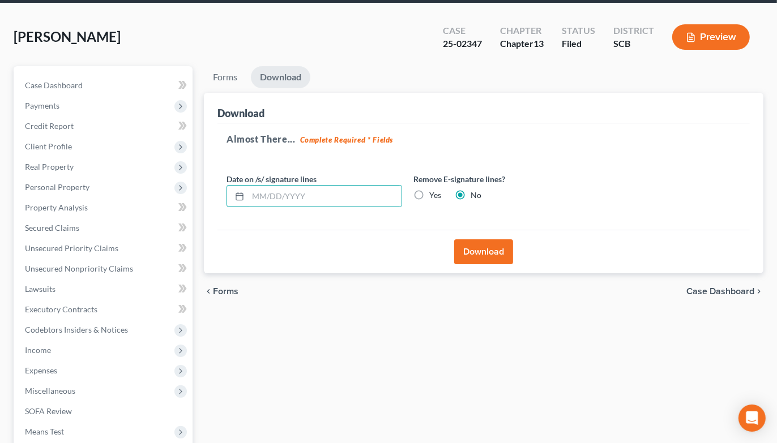
click at [429, 190] on label "Yes" at bounding box center [435, 195] width 12 height 11
click at [434, 190] on input "Yes" at bounding box center [437, 193] width 7 height 7
radio input "true"
radio input "false"
click at [487, 239] on button "Download" at bounding box center [483, 251] width 59 height 25
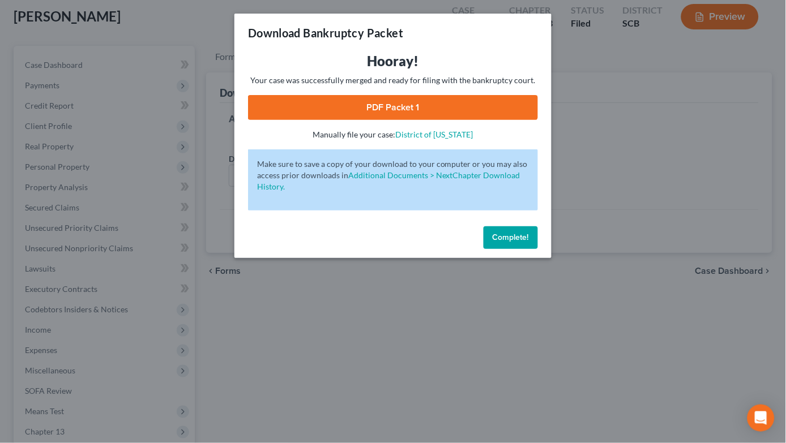
click at [392, 108] on link "PDF Packet 1" at bounding box center [393, 107] width 290 height 25
click at [557, 65] on div "Download Bankruptcy Packet Hooray! Your case was successfully merged and ready …" at bounding box center [393, 221] width 786 height 443
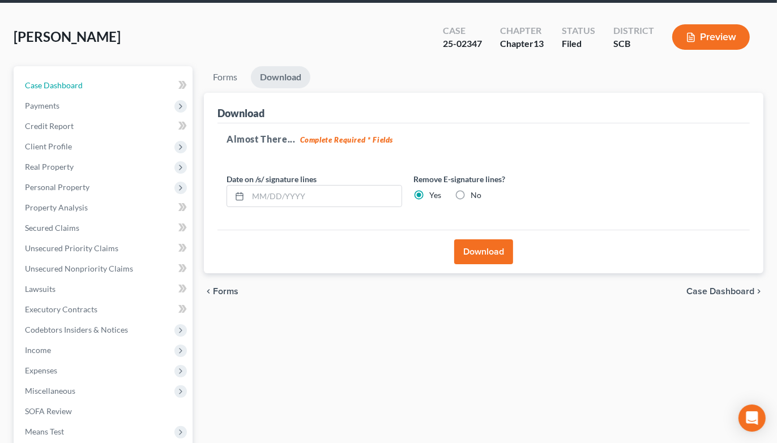
drag, startPoint x: 74, startPoint y: 70, endPoint x: 10, endPoint y: 70, distance: 64.5
click at [74, 75] on link "Case Dashboard" at bounding box center [104, 85] width 177 height 20
select select "1"
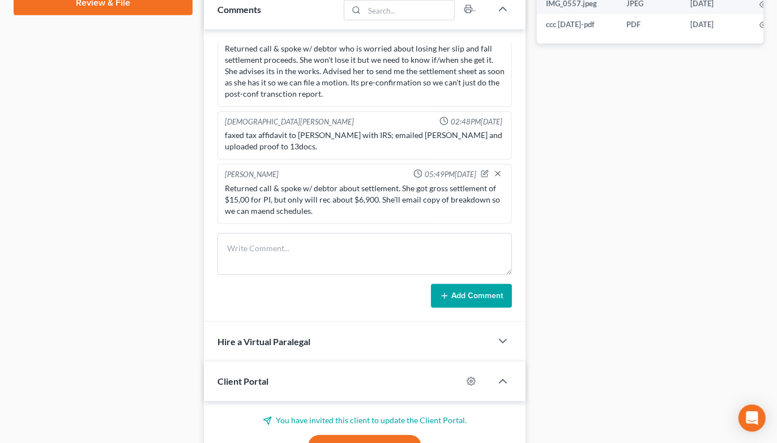
scroll to position [717, 0]
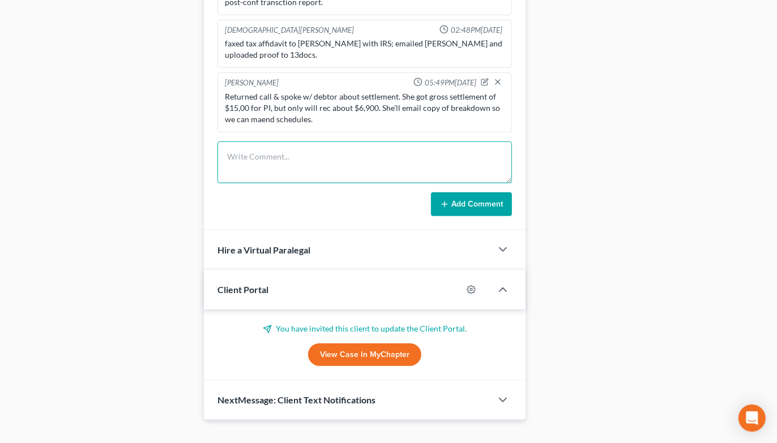
click at [406, 142] on textarea at bounding box center [364, 163] width 294 height 42
type textarea "D"
type textarea "Updated schedules nad emailed to debtor by docusign for signature."
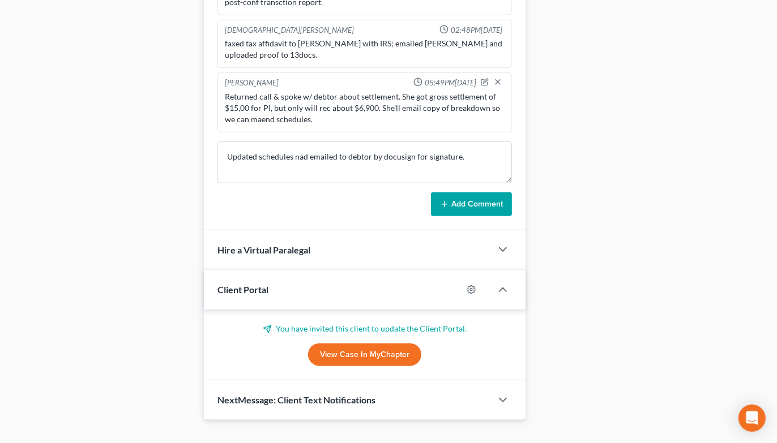
click at [492, 192] on button "Add Comment" at bounding box center [471, 204] width 81 height 24
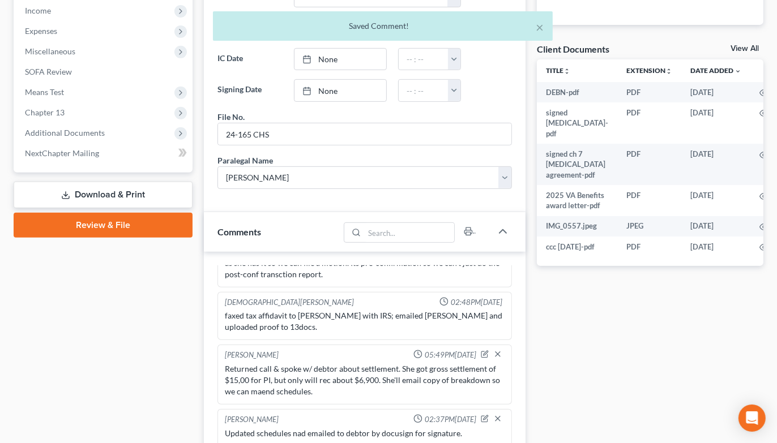
scroll to position [0, 0]
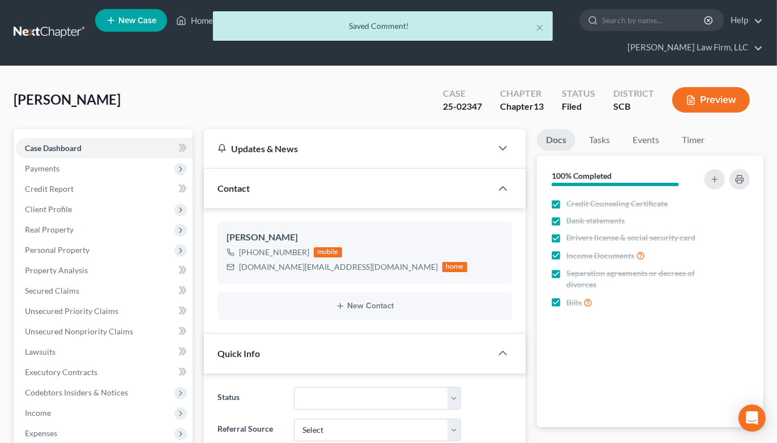
click at [53, 19] on div "× Saved Comment!" at bounding box center [382, 28] width 777 height 35
click at [51, 20] on div "× Saved Comment!" at bounding box center [382, 28] width 777 height 35
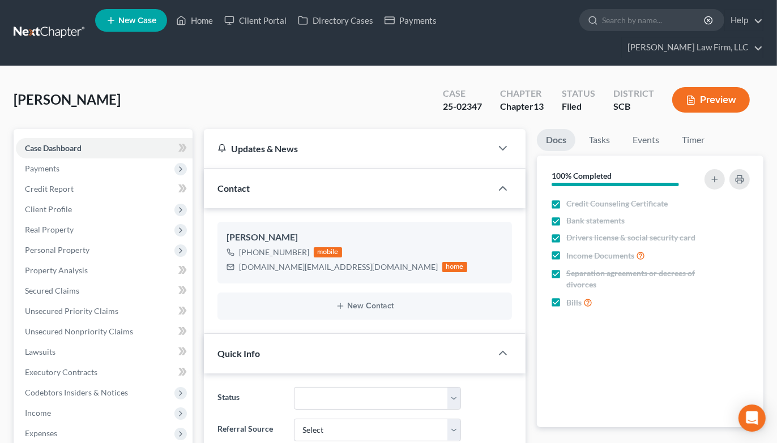
click at [53, 23] on link at bounding box center [50, 33] width 72 height 20
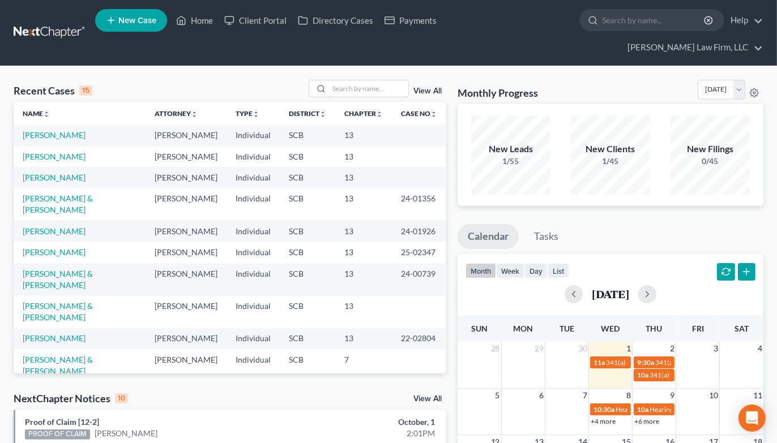
click at [357, 80] on input "search" at bounding box center [368, 88] width 79 height 16
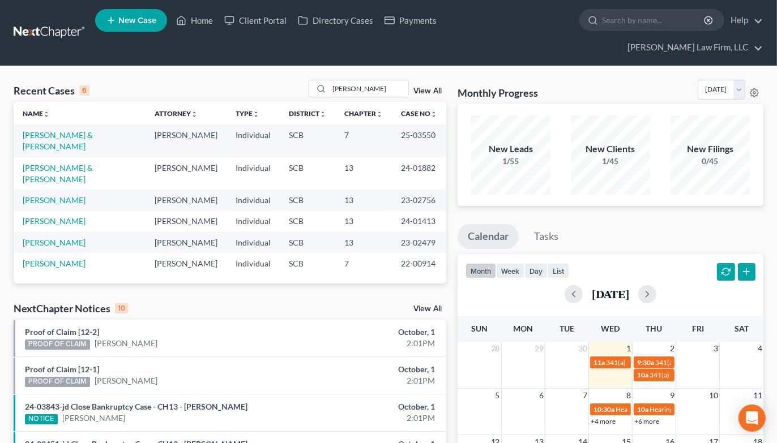
click at [612, 66] on div "Recent Cases 6 morgan View All Name unfold_more expand_more expand_less Attorne…" at bounding box center [388, 418] width 777 height 704
click at [335, 80] on input "morgan" at bounding box center [368, 88] width 79 height 16
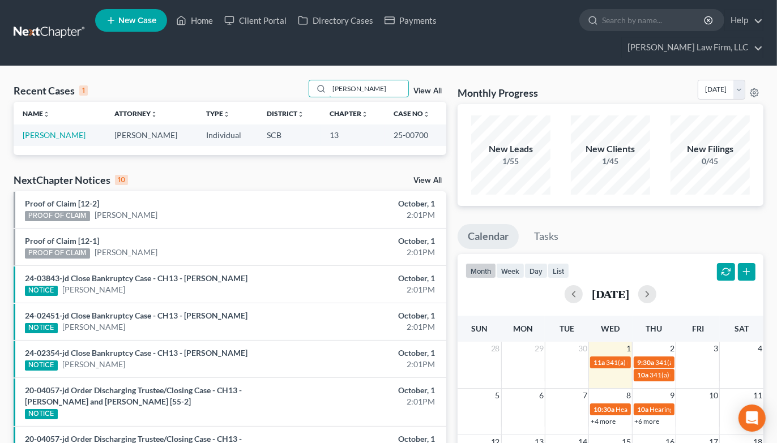
type input "cummings"
click at [41, 130] on link "Cummings, Shania" at bounding box center [54, 135] width 63 height 10
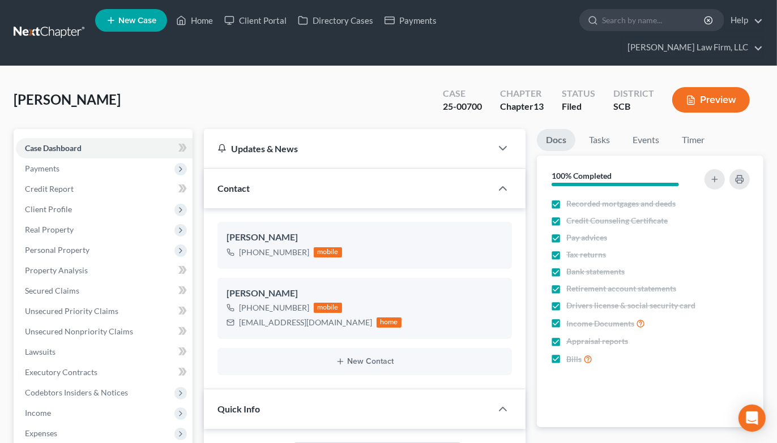
select select "1"
drag, startPoint x: 241, startPoint y: 298, endPoint x: 346, endPoint y: 302, distance: 105.4
click at [346, 317] on div "Shaniacummings21@gmail.com" at bounding box center [305, 322] width 133 height 11
click at [245, 317] on div "Shaniacummings21@gmail.com" at bounding box center [305, 322] width 133 height 11
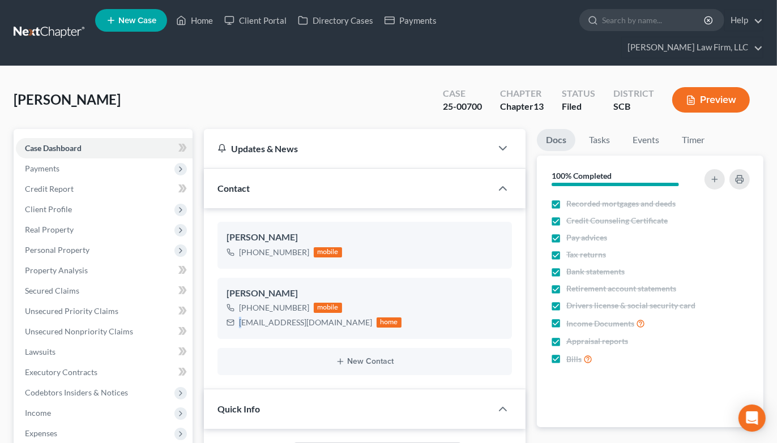
click at [241, 317] on div "Shaniacummings21@gmail.com" at bounding box center [305, 322] width 133 height 11
drag, startPoint x: 264, startPoint y: 301, endPoint x: 345, endPoint y: 303, distance: 81.0
click at [345, 317] on div "Shaniacummings21@gmail.com" at bounding box center [305, 322] width 133 height 11
copy div "Shaniacummings21@gmail.com"
click at [684, 387] on div "Nothing here yet! Recorded mortgages and deeds Credit Counseling Certificate Pa…" at bounding box center [650, 311] width 226 height 232
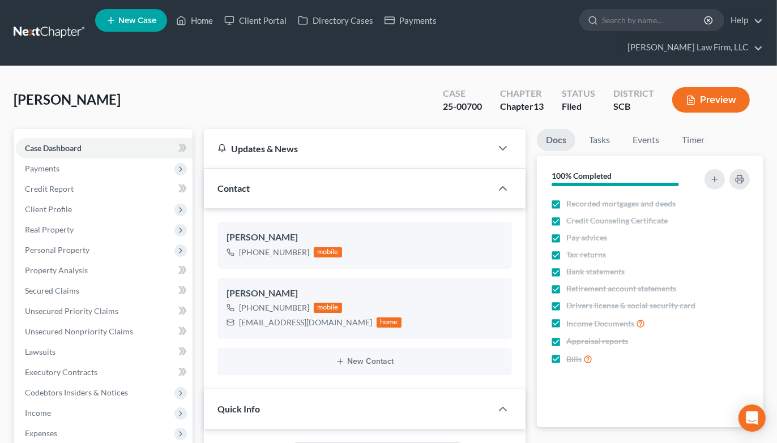
click at [66, 23] on link at bounding box center [50, 33] width 72 height 20
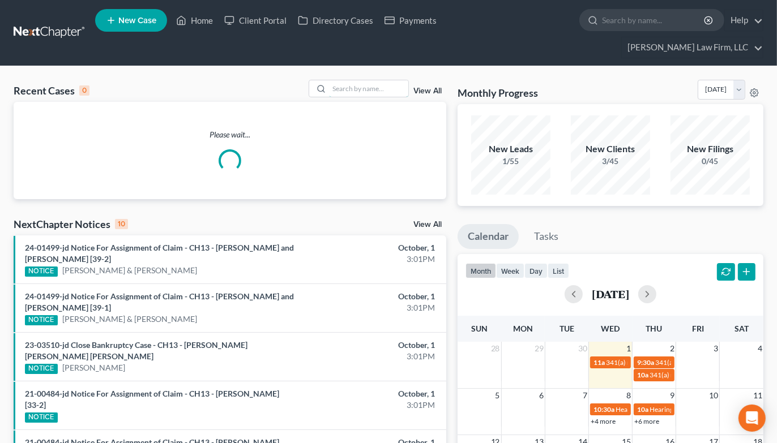
click at [369, 80] on input "search" at bounding box center [368, 88] width 79 height 16
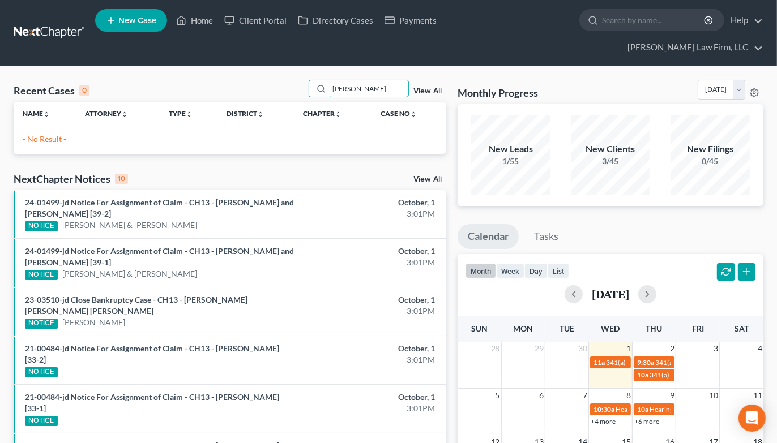
type input "[PERSON_NAME]"
